Goal: Obtain resource: Download file/media

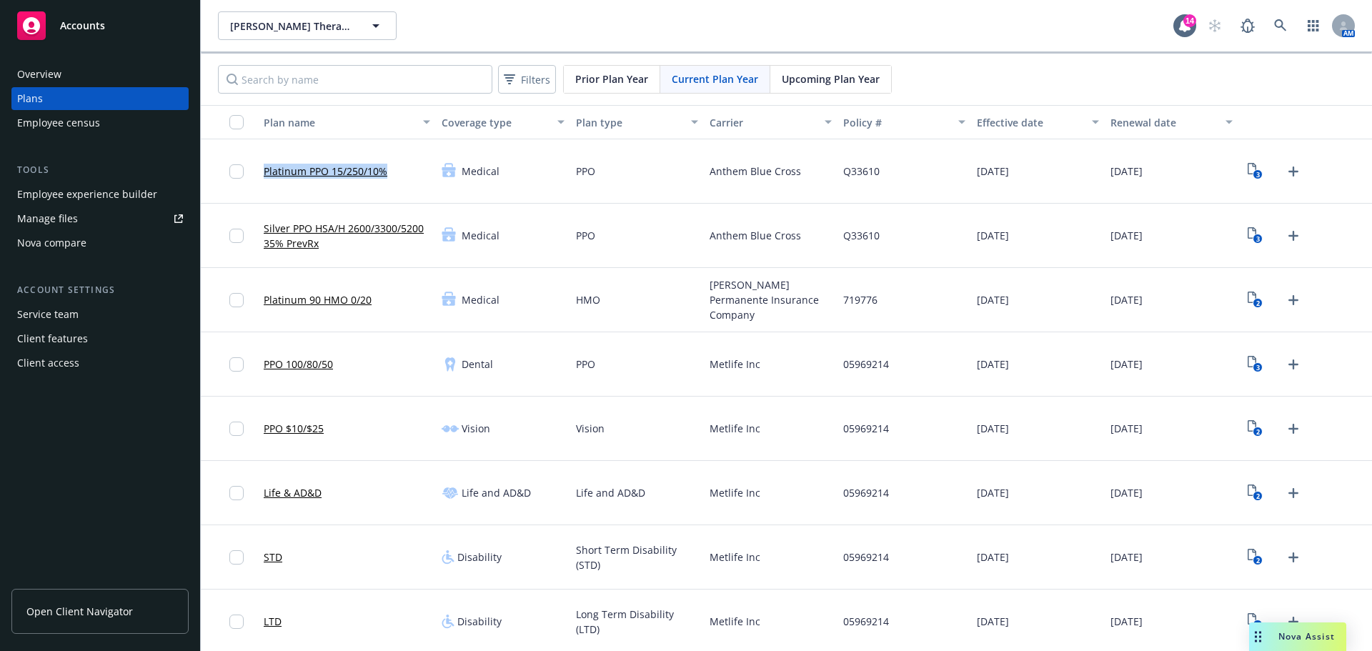
click at [321, 172] on link "Platinum PPO 15/250/10%" at bounding box center [326, 171] width 124 height 15
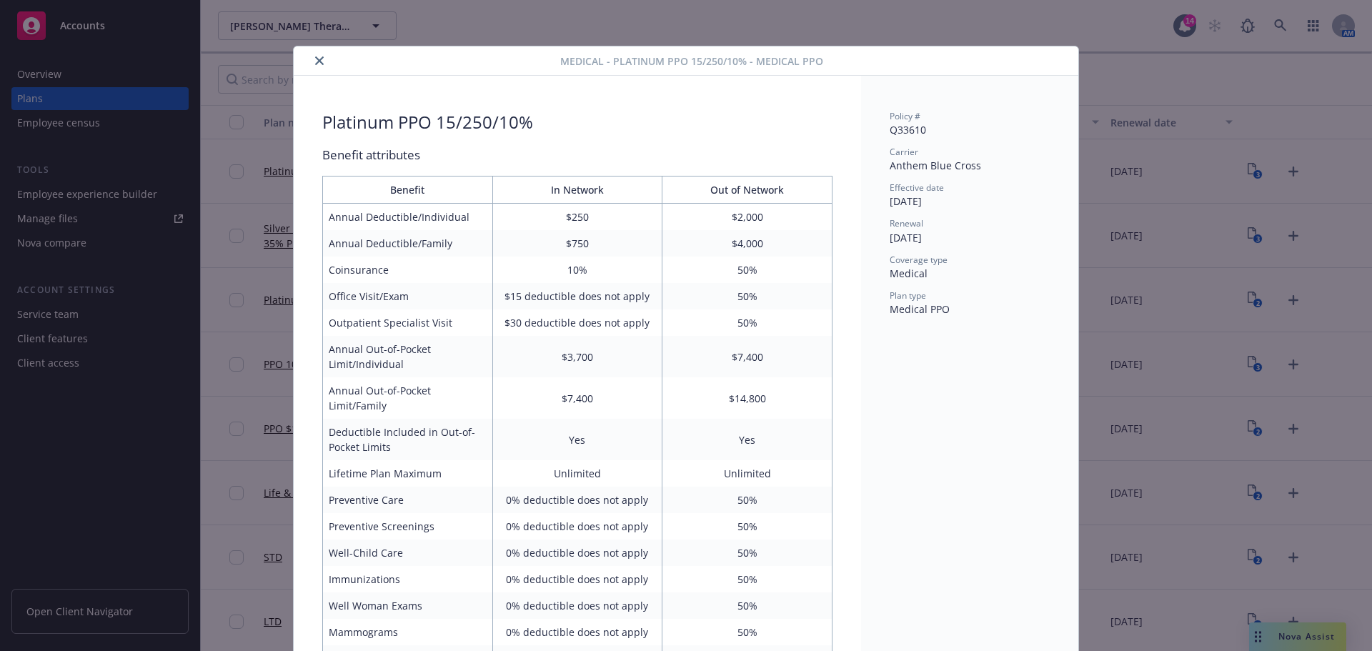
scroll to position [43, 0]
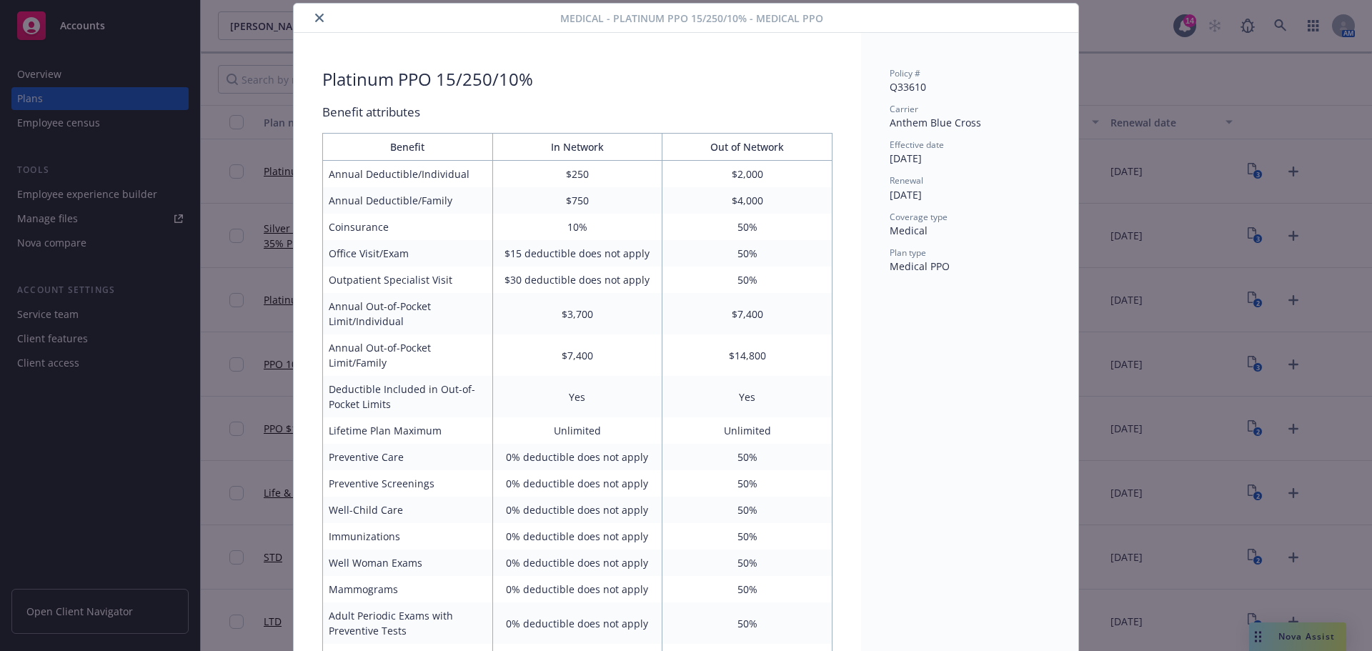
click at [258, 312] on div "Medical - Platinum PPO 15/250/10% - Medical PPO Platinum PPO 15/250/10% Benefit…" at bounding box center [686, 325] width 1372 height 651
click at [94, 200] on div "Medical - Platinum PPO 15/250/10% - Medical PPO Platinum PPO 15/250/10% Benefit…" at bounding box center [686, 325] width 1372 height 651
click at [315, 16] on icon "close" at bounding box center [319, 18] width 9 height 9
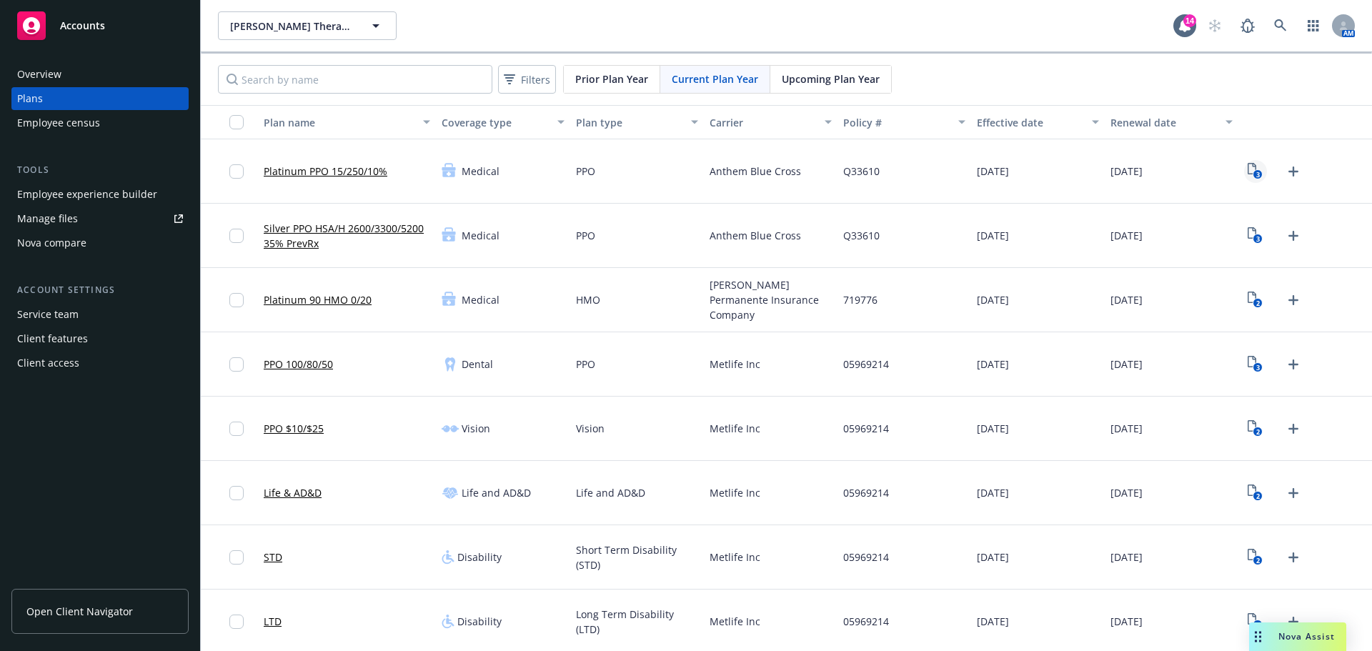
click at [1248, 165] on icon "View Plan Documents" at bounding box center [1252, 168] width 9 height 11
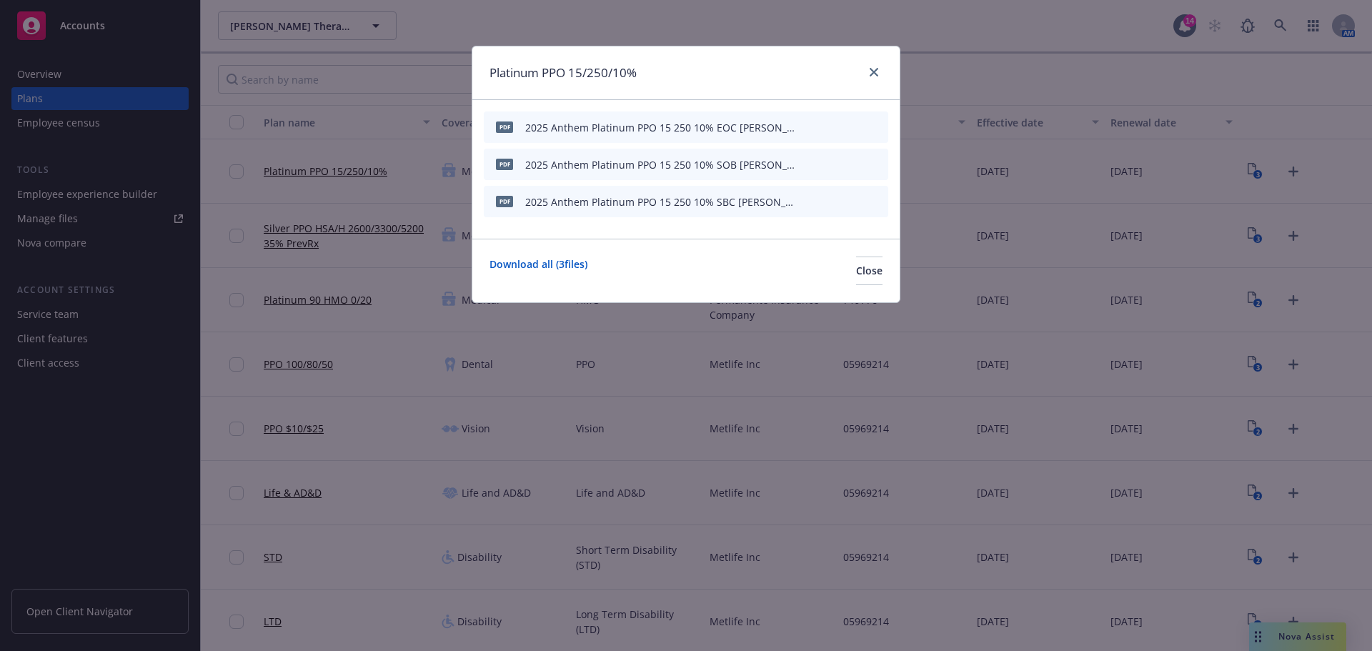
click at [827, 127] on icon "download file" at bounding box center [827, 126] width 11 height 11
click at [875, 64] on link "close" at bounding box center [873, 72] width 17 height 17
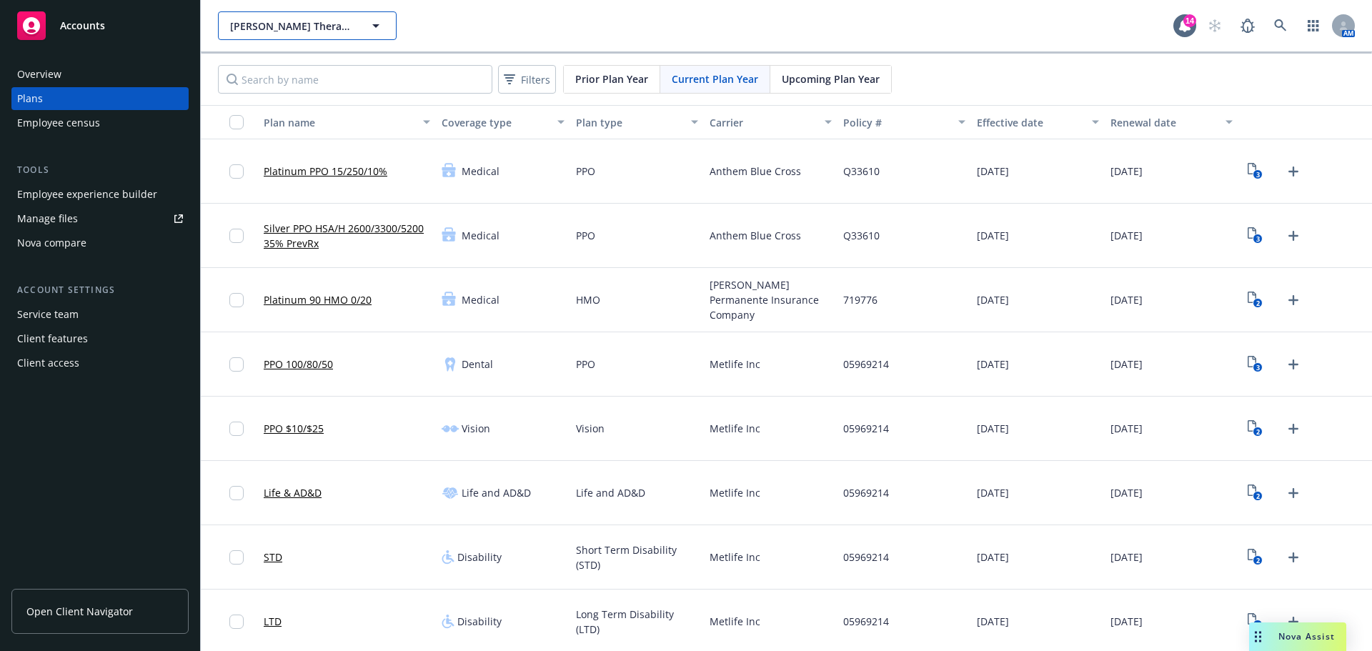
click at [369, 18] on icon "button" at bounding box center [375, 25] width 17 height 17
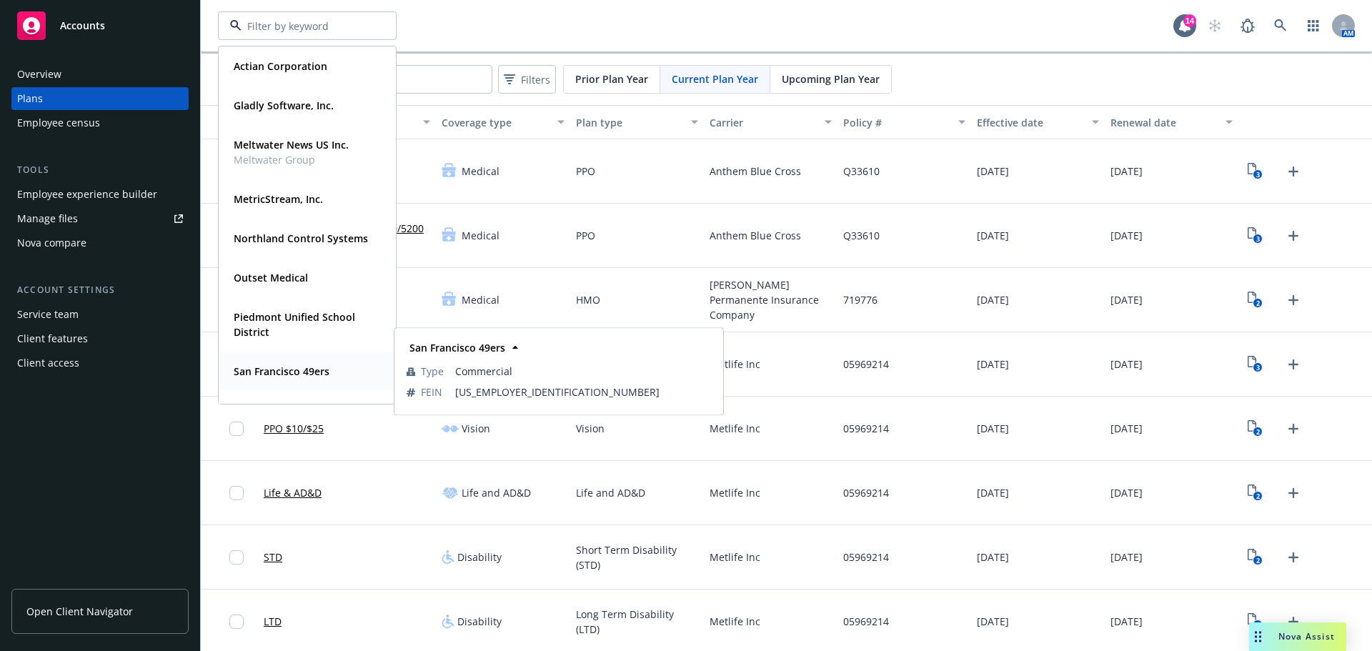
click at [282, 372] on strong "San Francisco 49ers" at bounding box center [282, 371] width 96 height 14
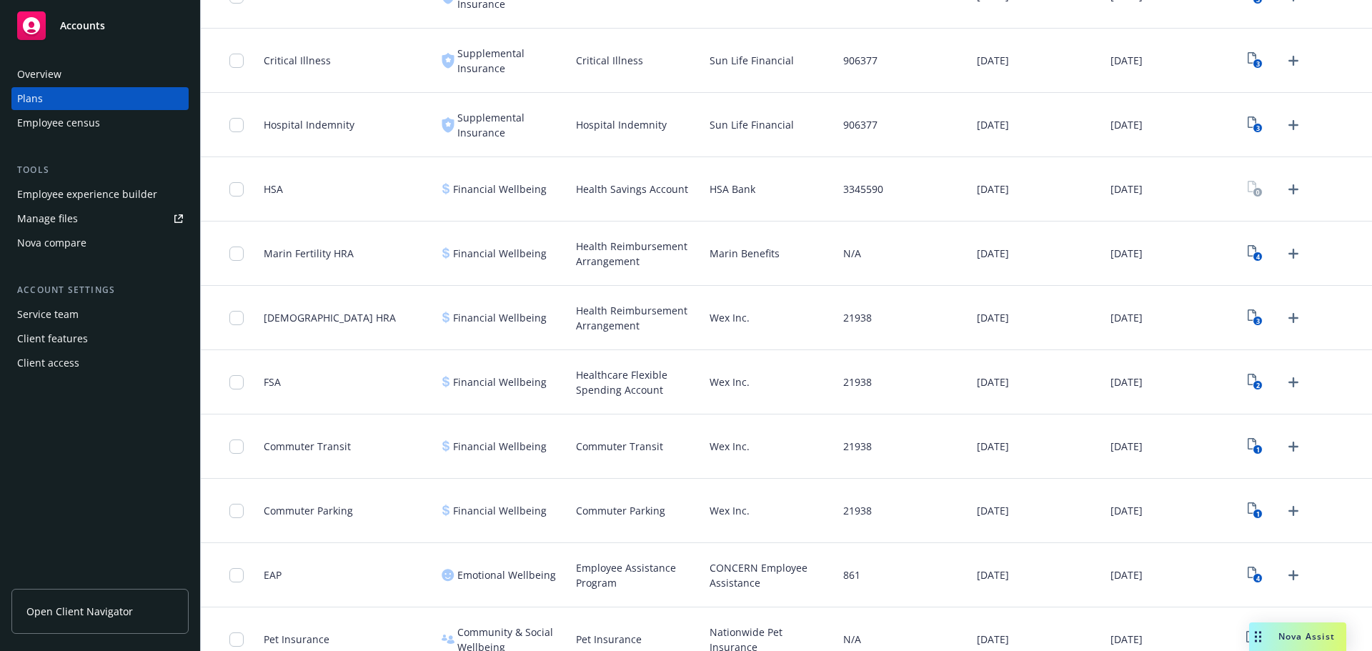
scroll to position [765, 0]
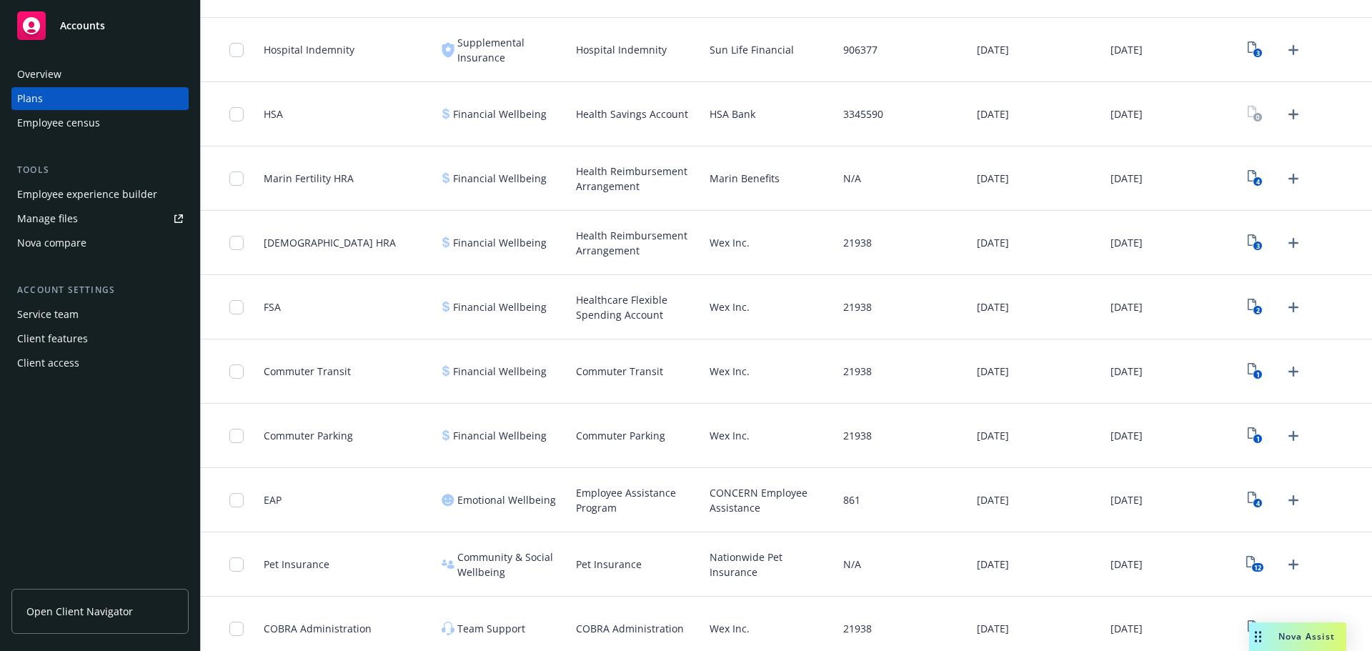
click at [102, 606] on span "Open Client Navigator" at bounding box center [79, 611] width 106 height 15
